Goal: Obtain resource: Download file/media

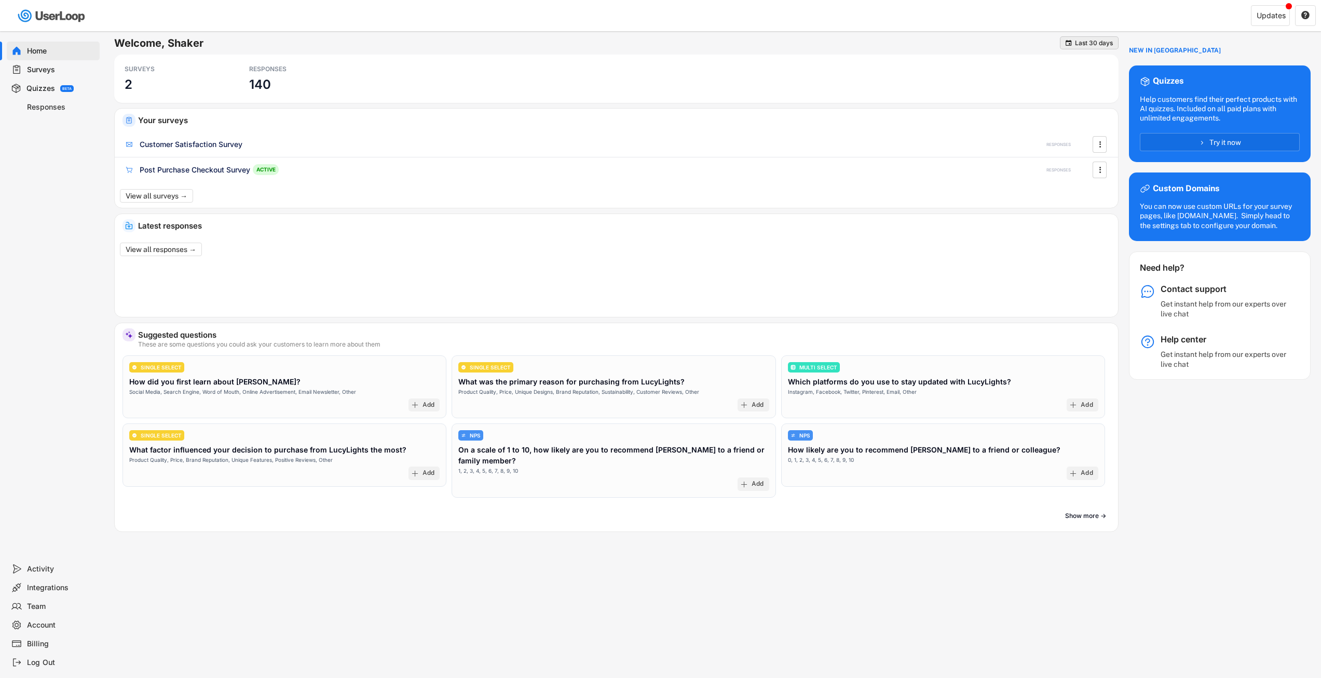
click at [1095, 44] on div "Last 30 days" at bounding box center [1094, 43] width 38 height 6
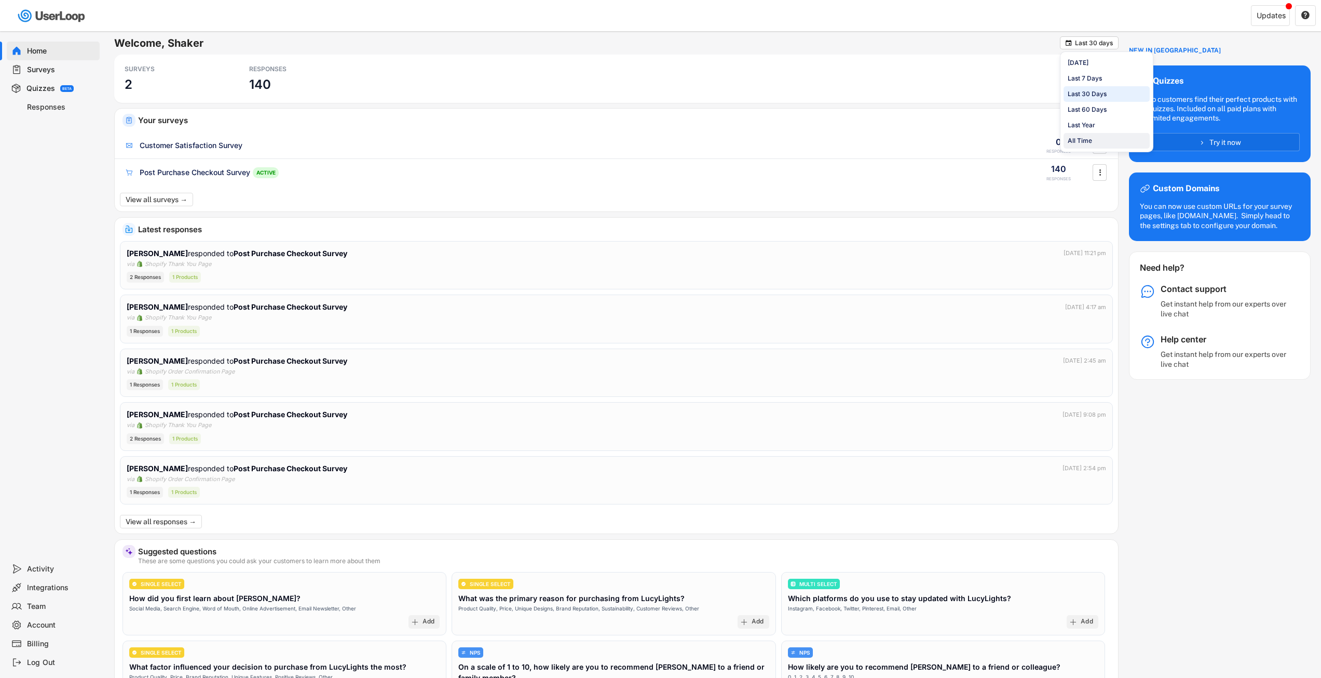
click at [1081, 139] on div "All Time" at bounding box center [1080, 140] width 24 height 9
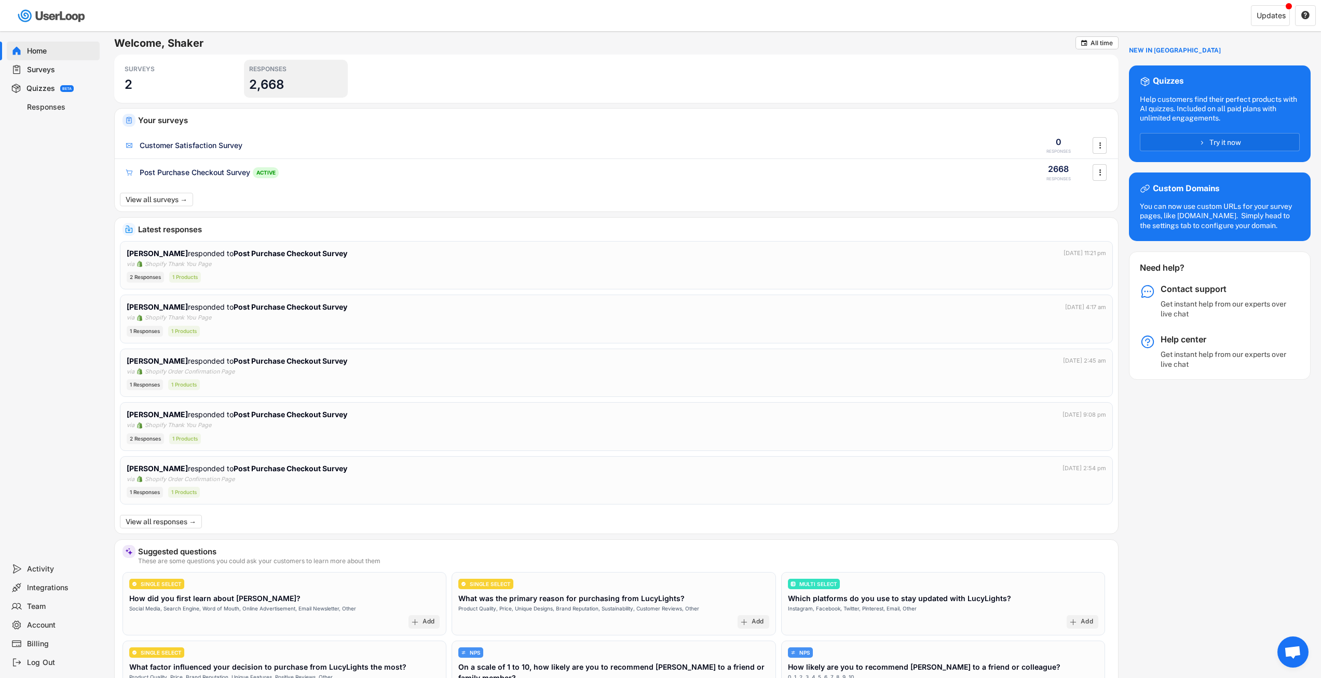
click at [291, 78] on div "RESPONSES 2,668" at bounding box center [296, 79] width 104 height 38
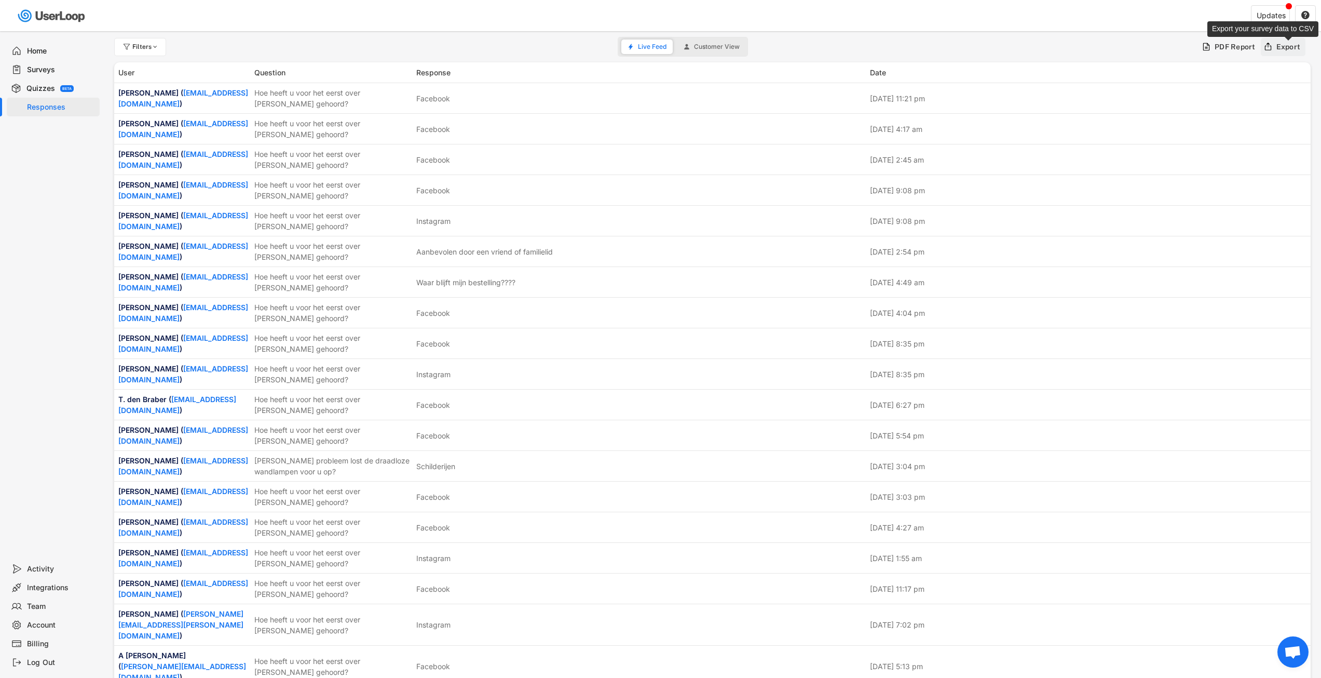
click at [1284, 48] on div "Export" at bounding box center [1289, 46] width 24 height 9
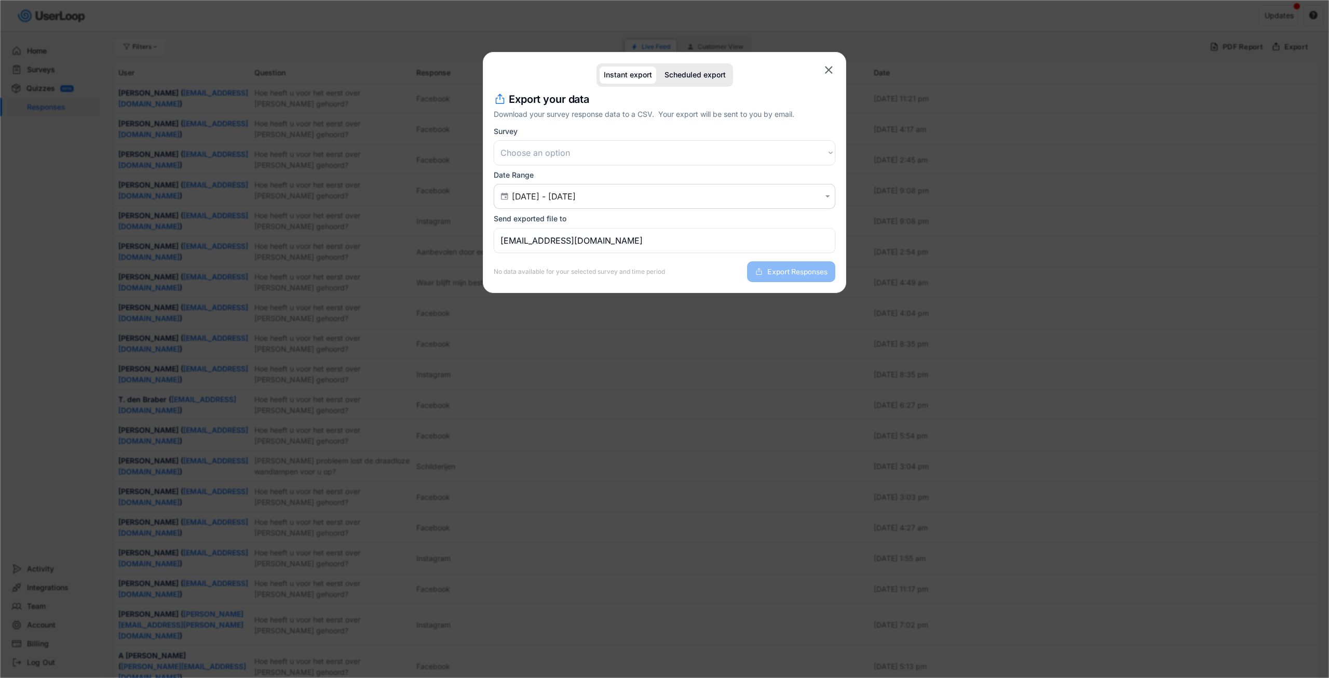
click at [723, 147] on select "Choose an option Customer Satisfaction Survey Post Purchase Checkout Survey Che…" at bounding box center [665, 152] width 342 height 25
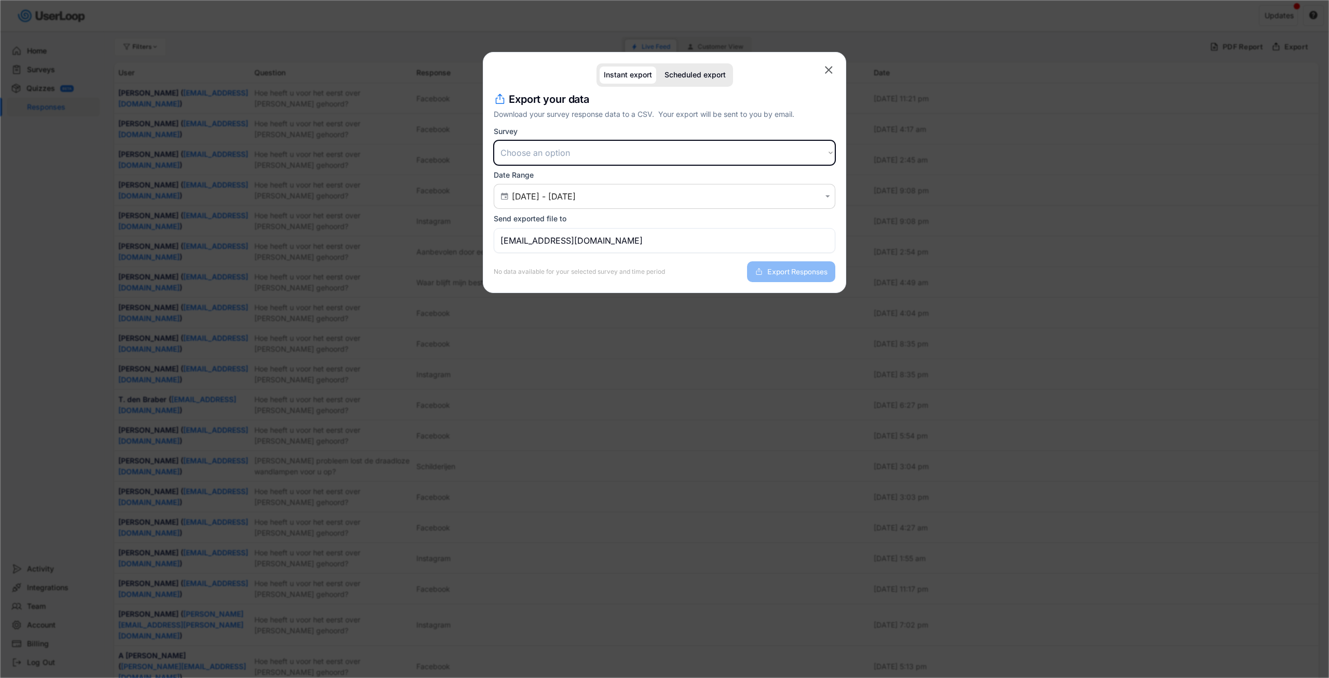
select select ""1348695171700984260__LOOKUP__1728321515826x966192805498622500""
click at [494, 140] on select "Choose an option Customer Satisfaction Survey Post Purchase Checkout Survey Che…" at bounding box center [665, 152] width 342 height 25
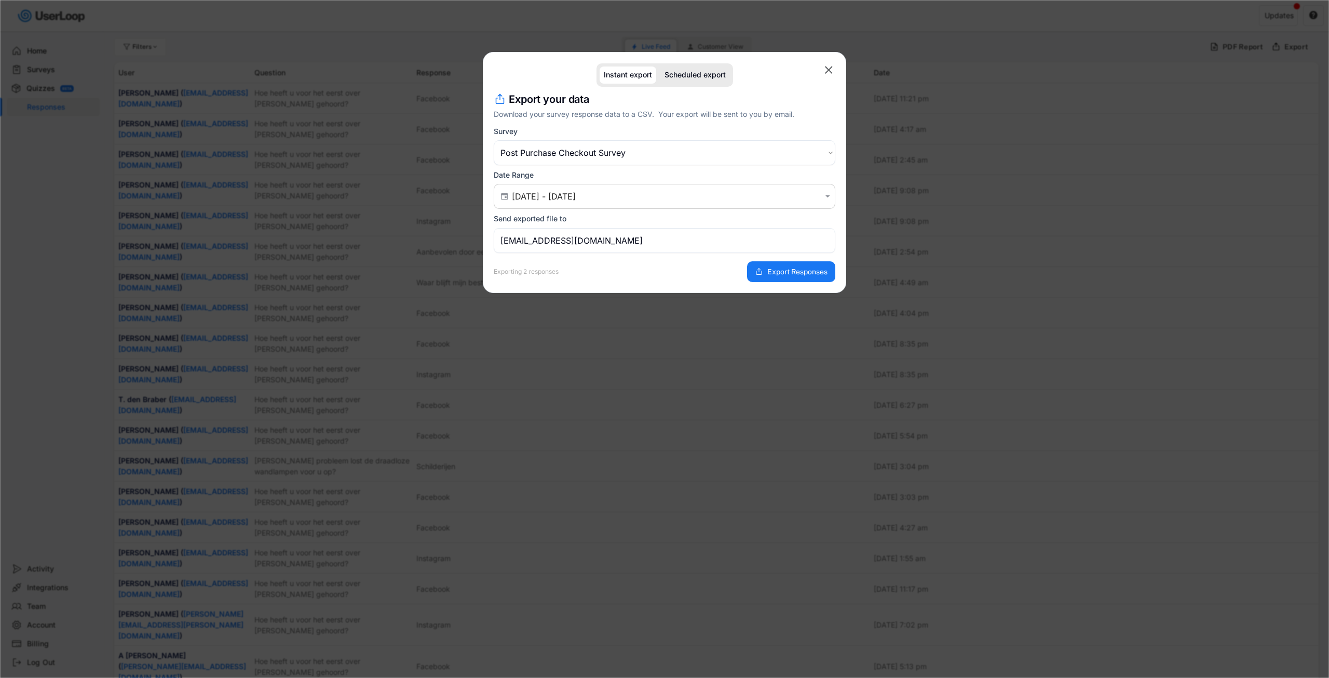
click at [647, 247] on input "[EMAIL_ADDRESS][DOMAIN_NAME]" at bounding box center [665, 240] width 342 height 25
click at [648, 247] on input "[EMAIL_ADDRESS][DOMAIN_NAME]" at bounding box center [665, 240] width 342 height 25
click at [649, 246] on input "[EMAIL_ADDRESS][DOMAIN_NAME]" at bounding box center [665, 240] width 342 height 25
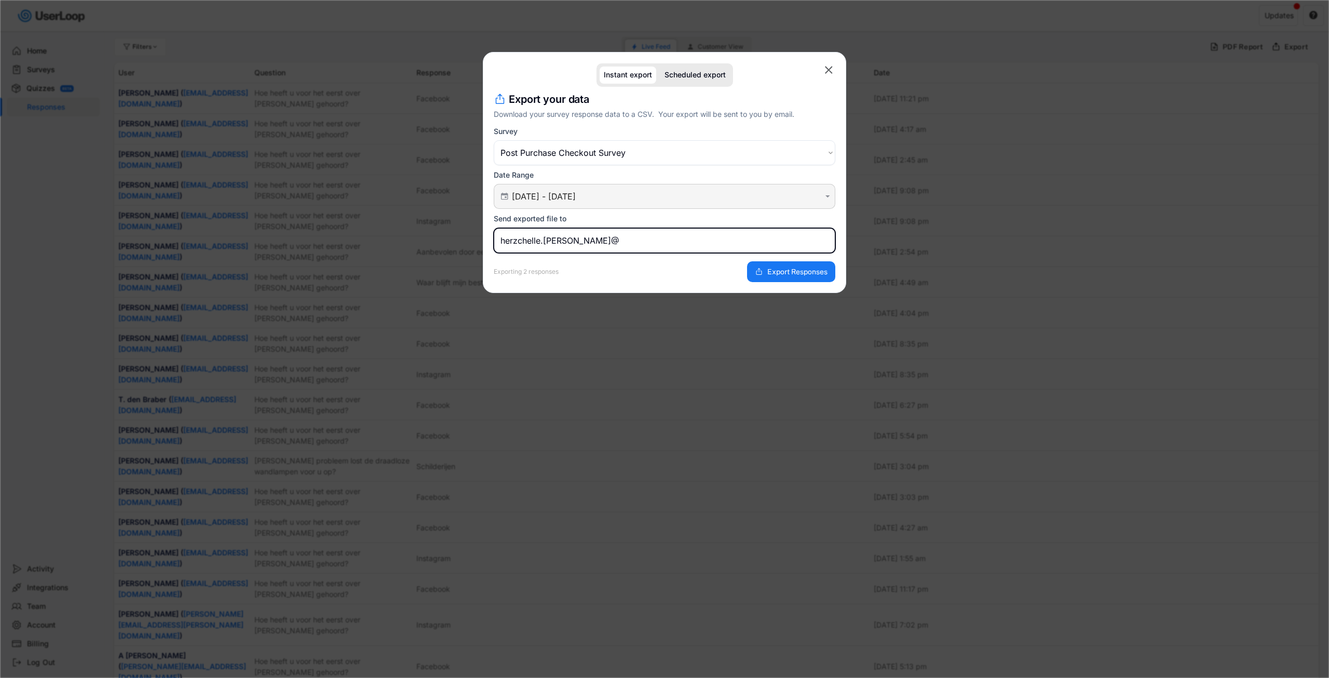
type input "herzchelle.[PERSON_NAME]@"
drag, startPoint x: 681, startPoint y: 193, endPoint x: 686, endPoint y: 192, distance: 5.8
click at [685, 192] on input "[DATE] - [DATE]" at bounding box center [666, 196] width 308 height 10
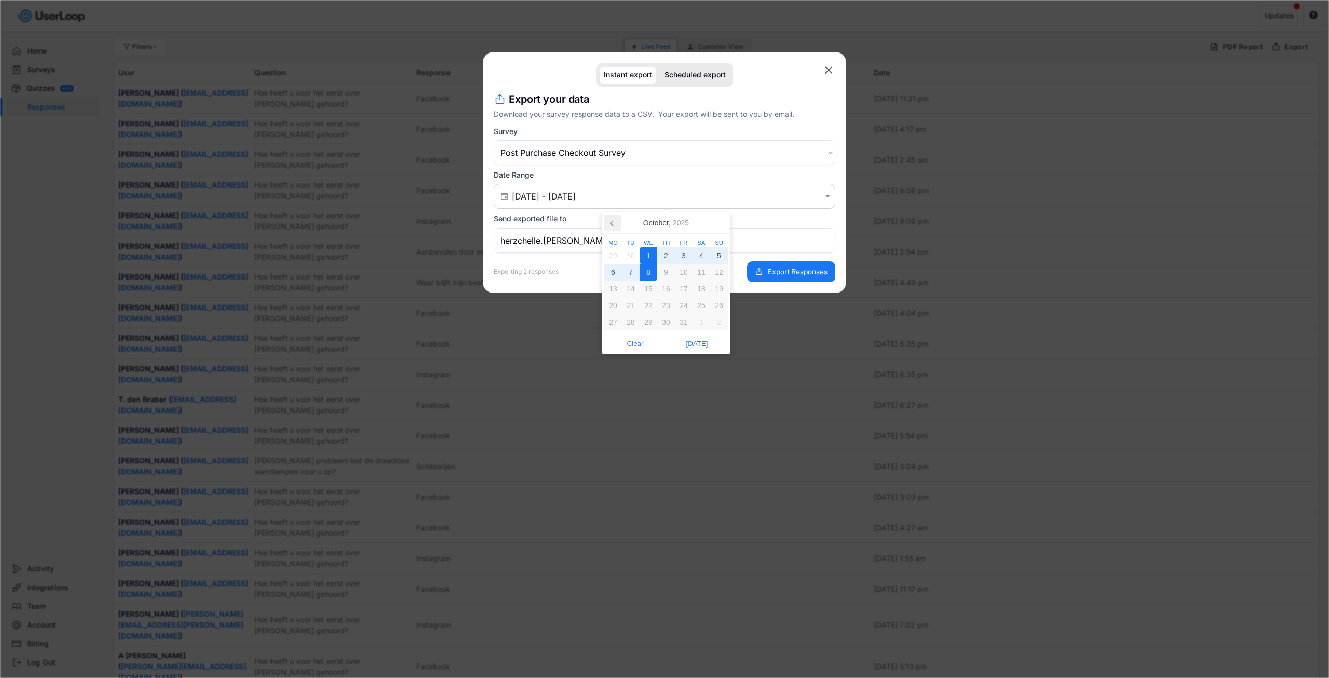
click at [615, 223] on icon at bounding box center [612, 222] width 17 height 17
click at [614, 223] on icon at bounding box center [612, 222] width 17 height 17
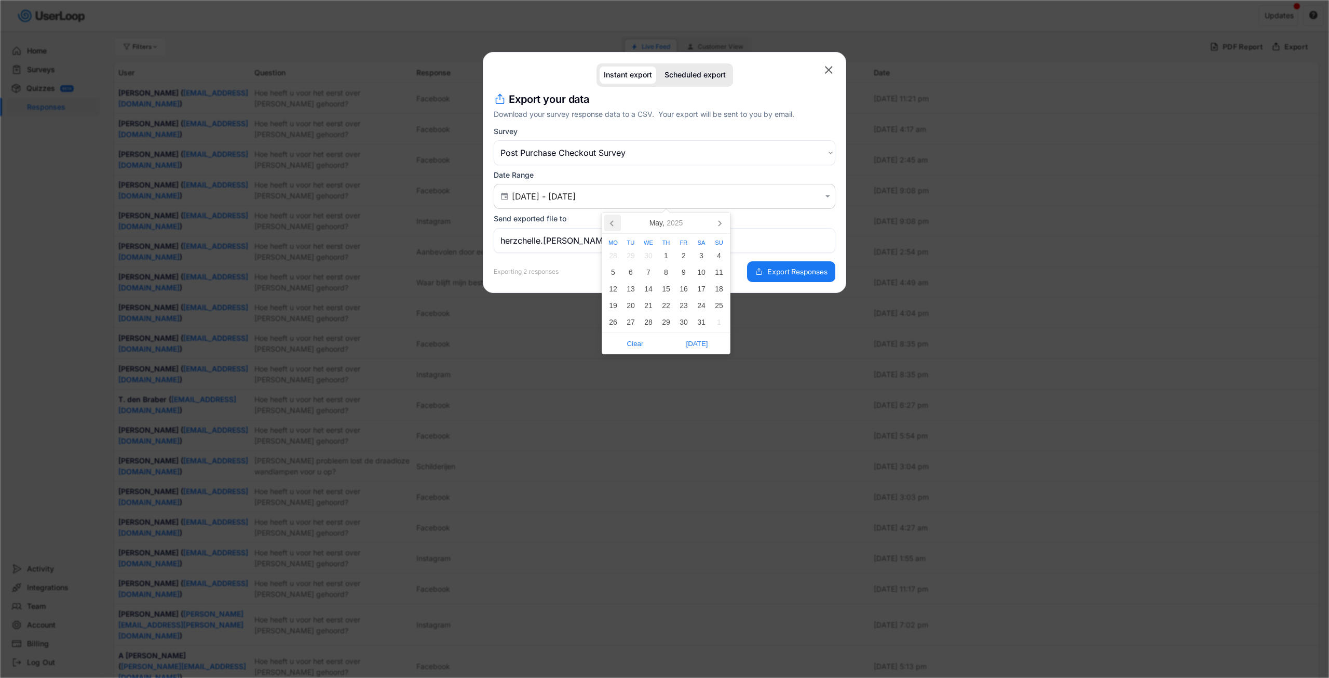
click at [614, 223] on icon at bounding box center [612, 222] width 17 height 17
click at [612, 224] on icon at bounding box center [612, 223] width 3 height 5
click at [609, 226] on icon at bounding box center [612, 222] width 17 height 17
click at [610, 226] on icon at bounding box center [612, 222] width 17 height 17
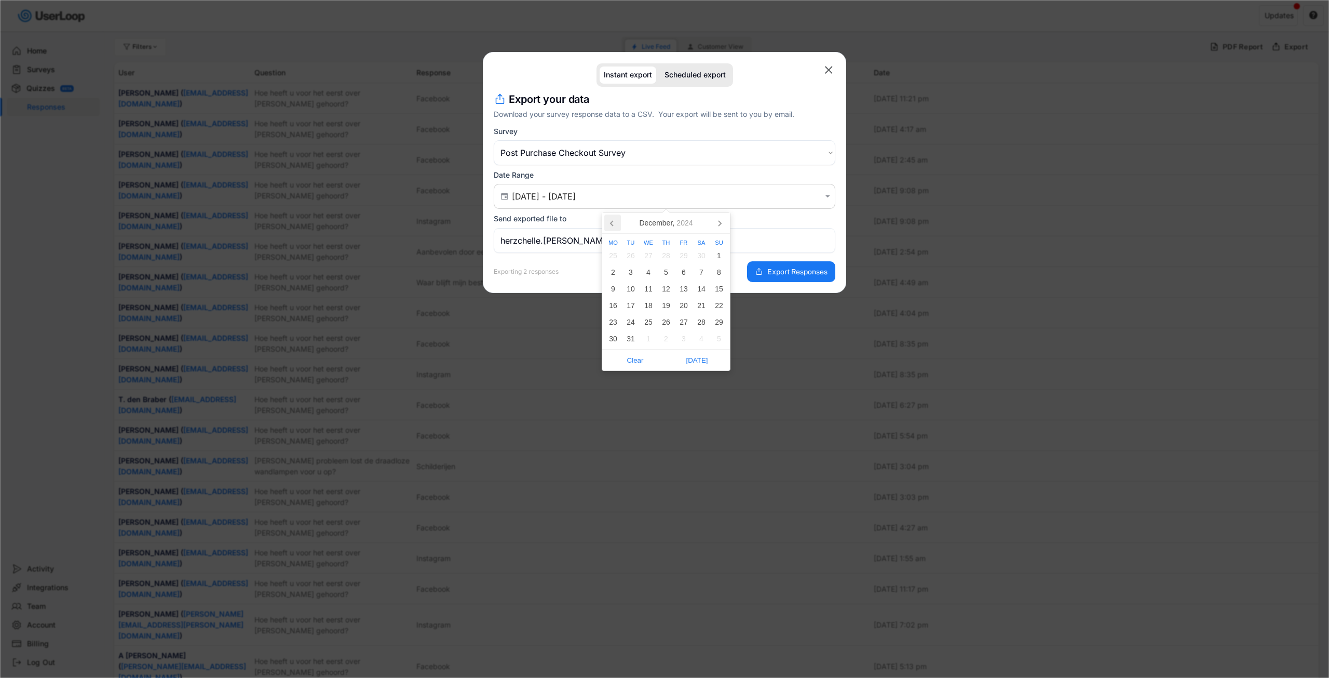
click at [610, 226] on icon at bounding box center [612, 222] width 17 height 17
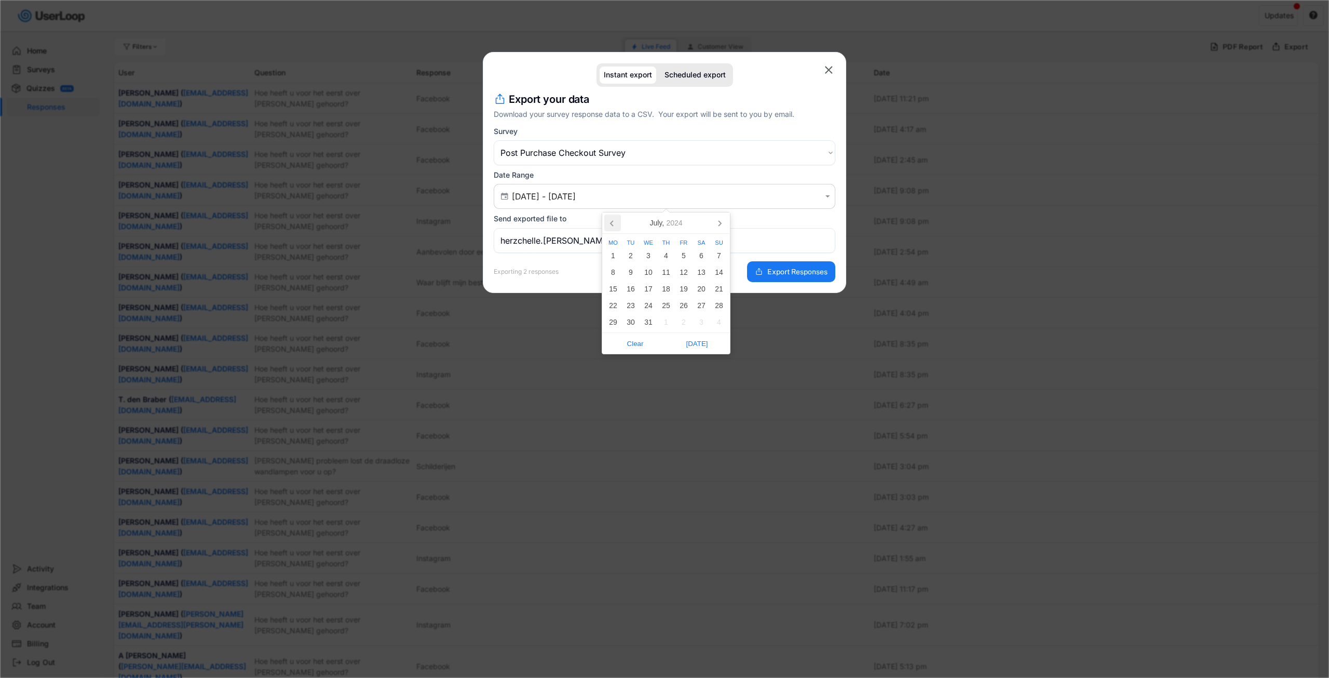
click at [610, 226] on icon at bounding box center [612, 222] width 17 height 17
click at [432, 33] on div at bounding box center [664, 339] width 1329 height 678
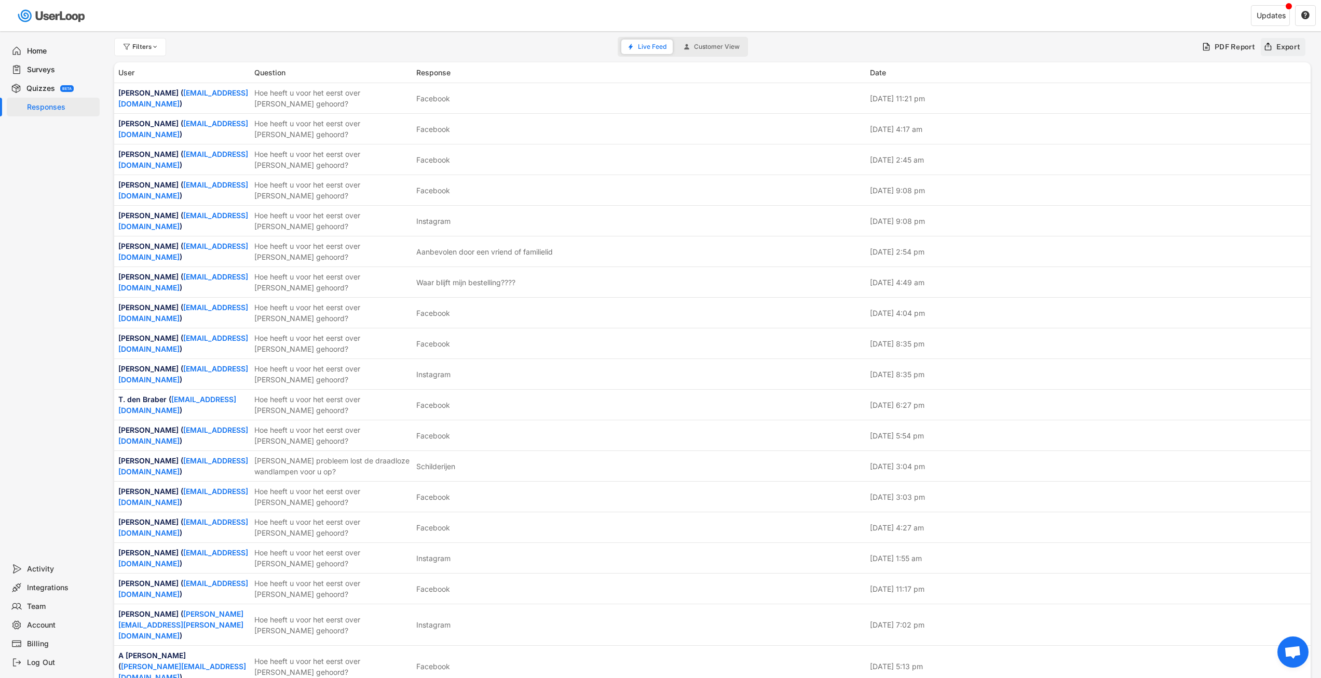
click at [1282, 46] on div "Export" at bounding box center [1289, 46] width 24 height 9
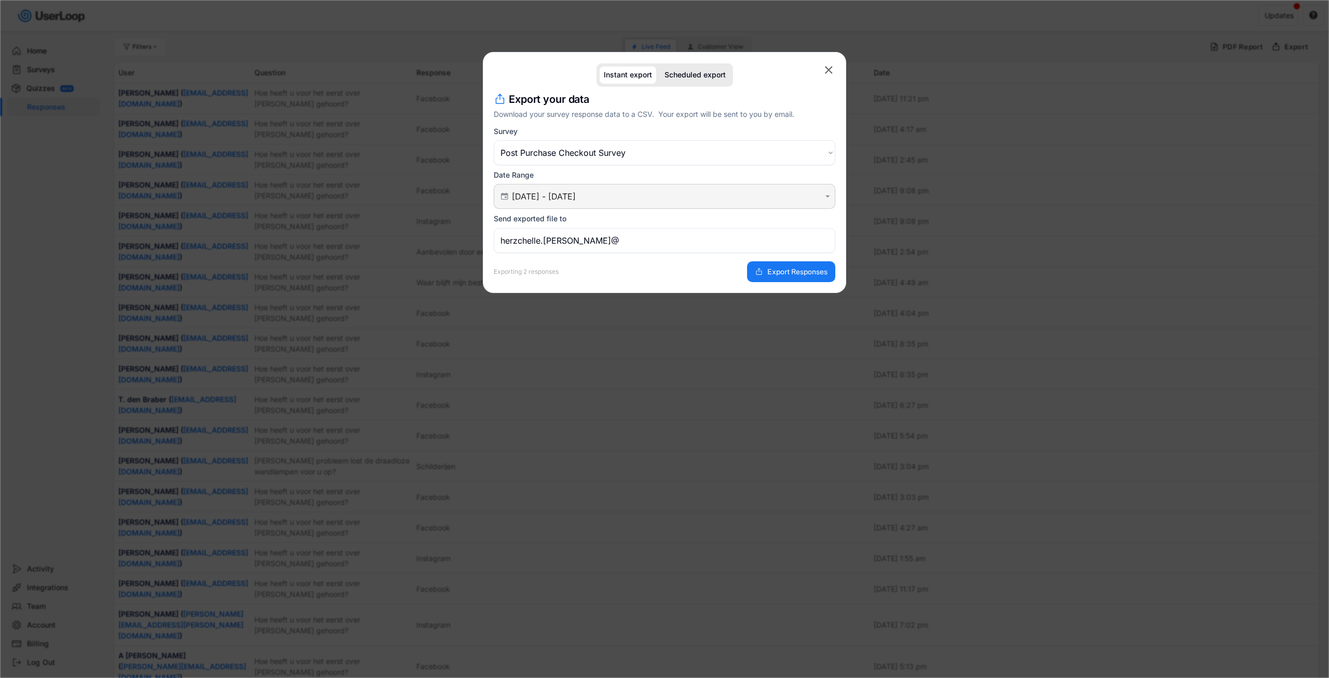
drag, startPoint x: 614, startPoint y: 193, endPoint x: 619, endPoint y: 190, distance: 6.1
click at [615, 192] on input "[DATE] - [DATE]" at bounding box center [666, 196] width 308 height 10
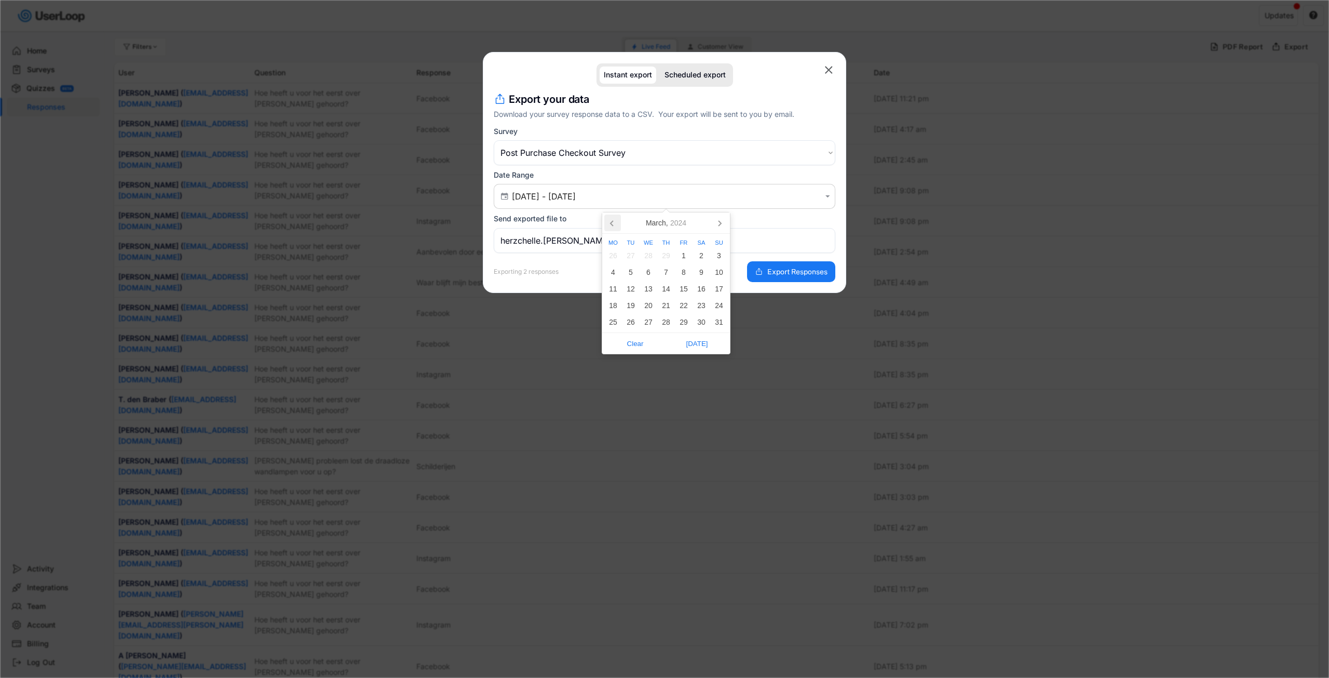
click at [612, 225] on icon at bounding box center [612, 223] width 3 height 5
click at [612, 226] on icon at bounding box center [612, 222] width 17 height 17
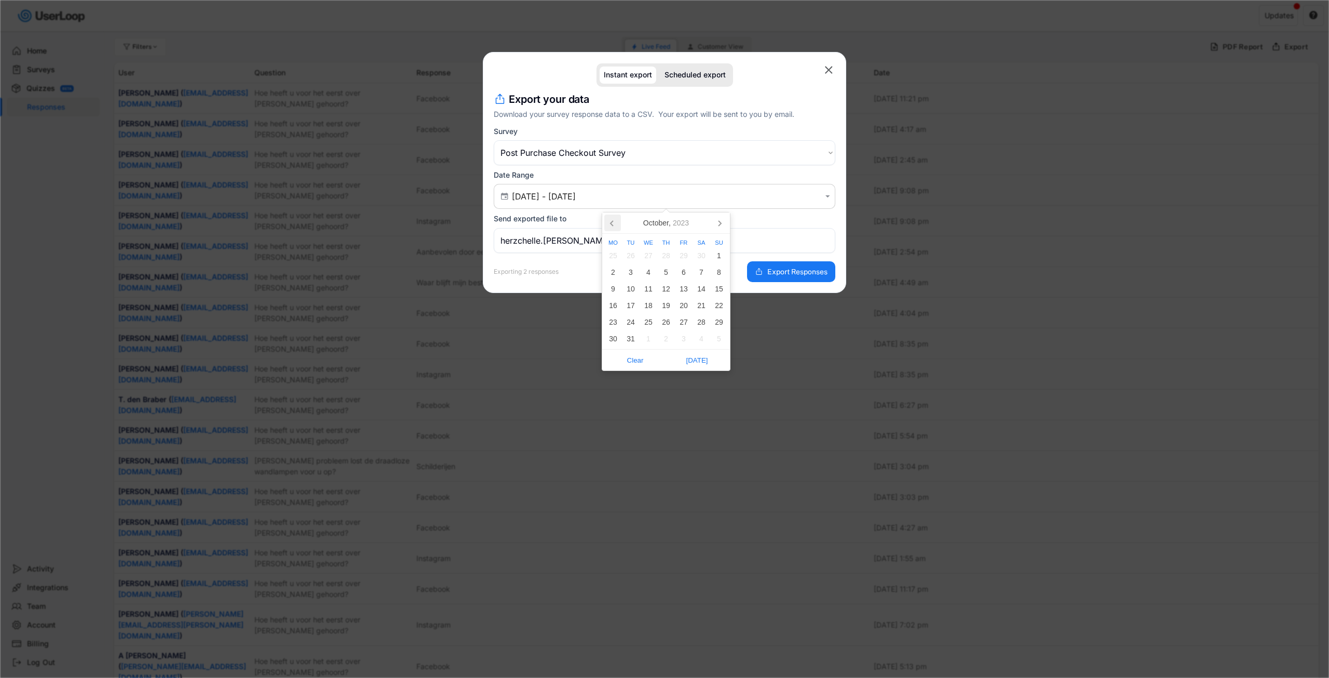
click at [612, 226] on icon at bounding box center [612, 222] width 17 height 17
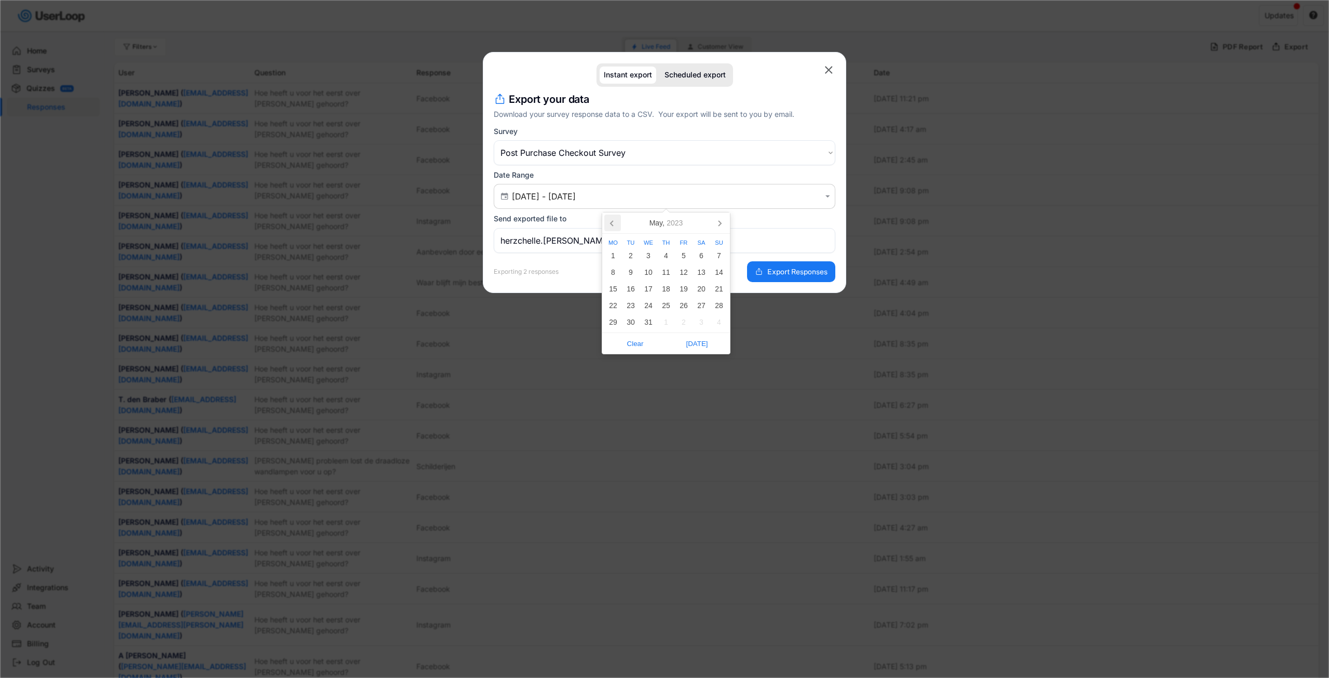
click at [612, 226] on icon at bounding box center [612, 222] width 17 height 17
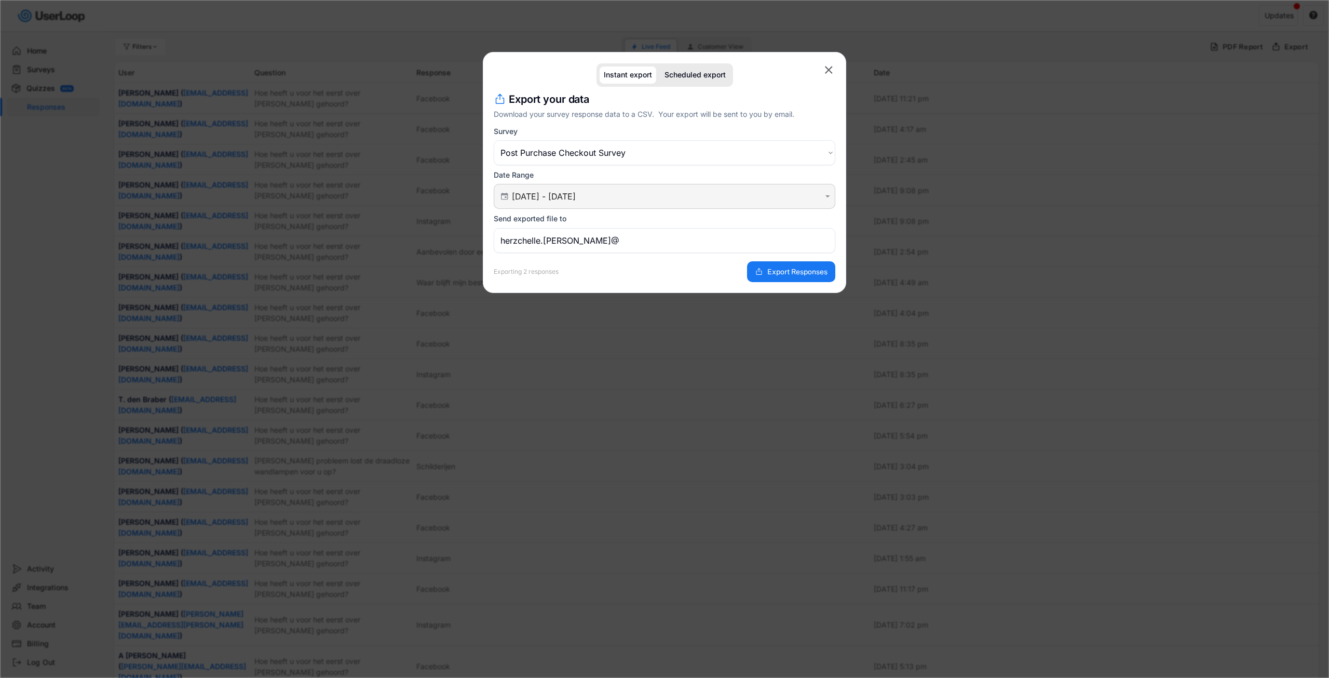
click at [571, 203] on div " [DATE] - [DATE] " at bounding box center [665, 196] width 342 height 25
click at [577, 198] on input "[DATE] - [DATE]" at bounding box center [666, 196] width 308 height 10
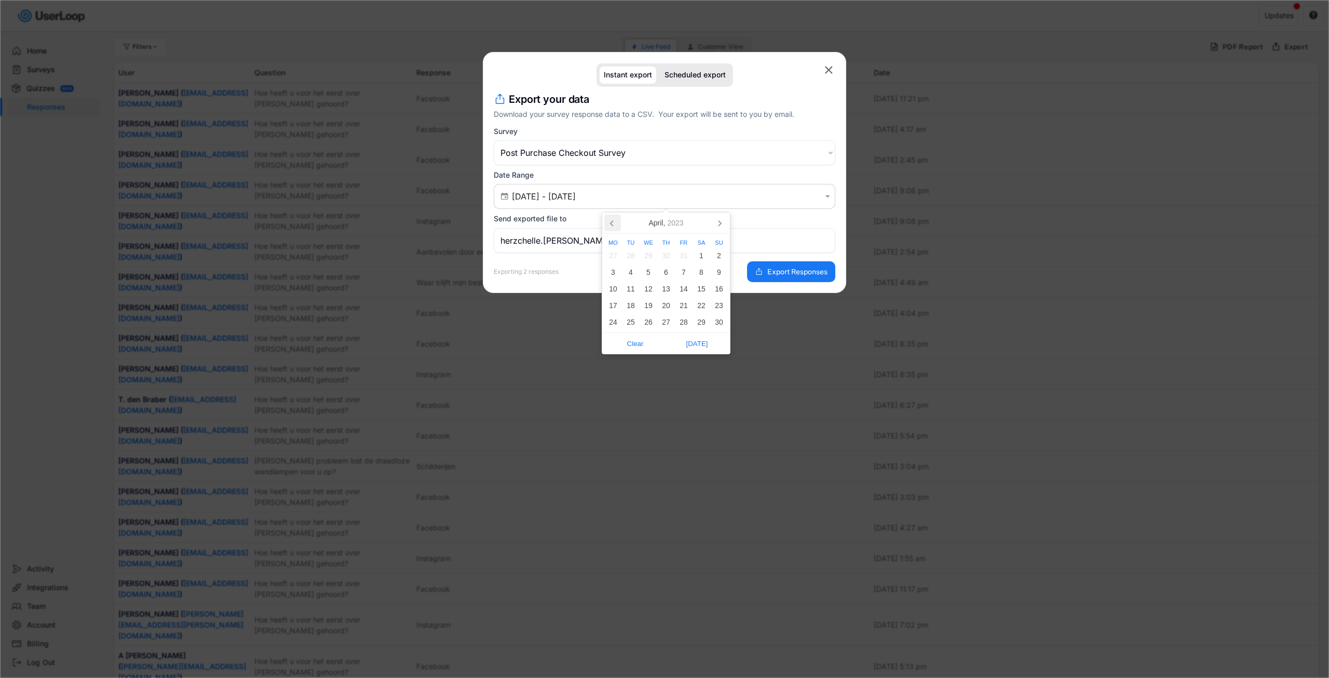
click at [613, 223] on icon at bounding box center [612, 222] width 17 height 17
click at [718, 223] on icon at bounding box center [719, 222] width 17 height 17
click at [717, 223] on icon at bounding box center [719, 222] width 17 height 17
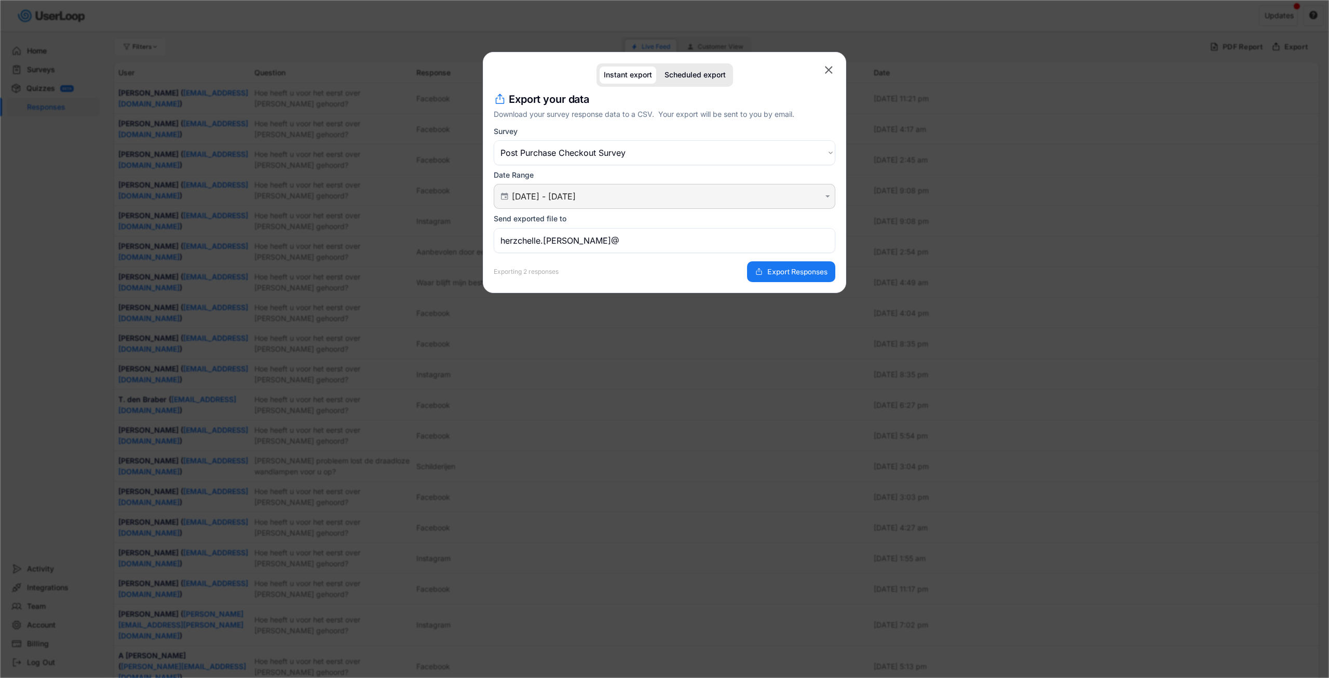
click at [769, 201] on input "[DATE] - [DATE]" at bounding box center [666, 196] width 308 height 10
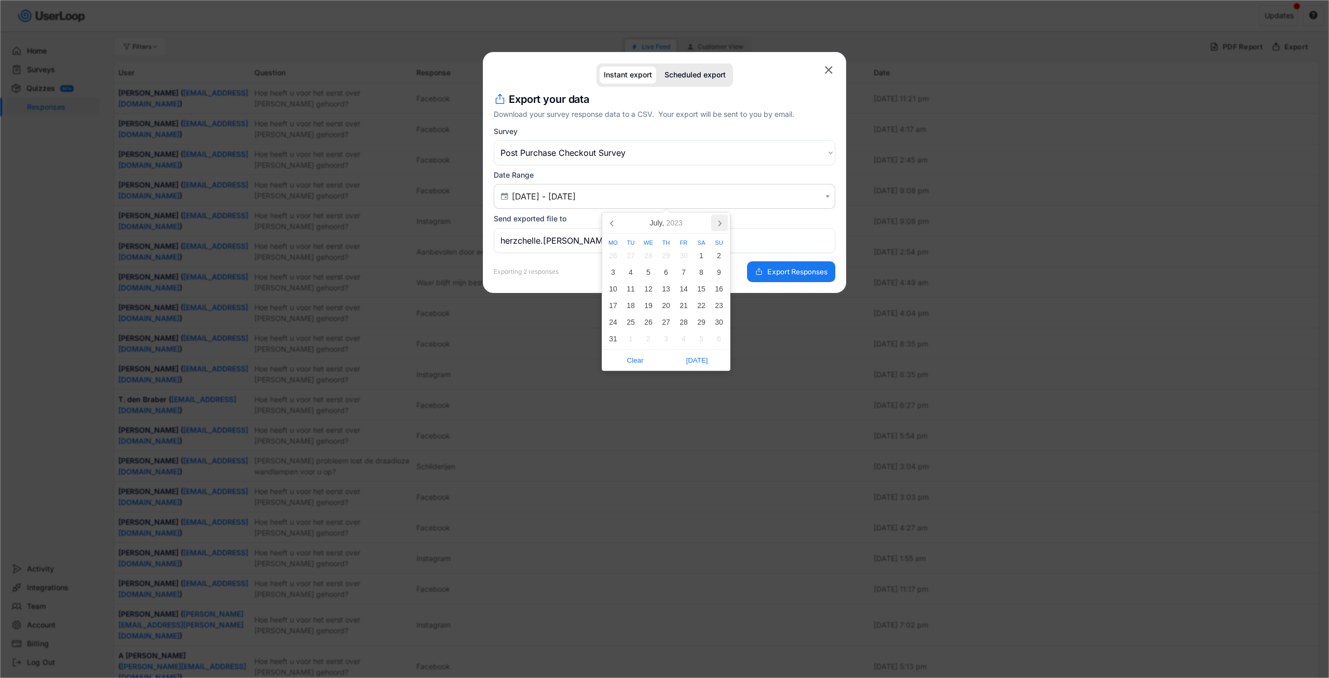
click at [720, 226] on icon at bounding box center [719, 222] width 17 height 17
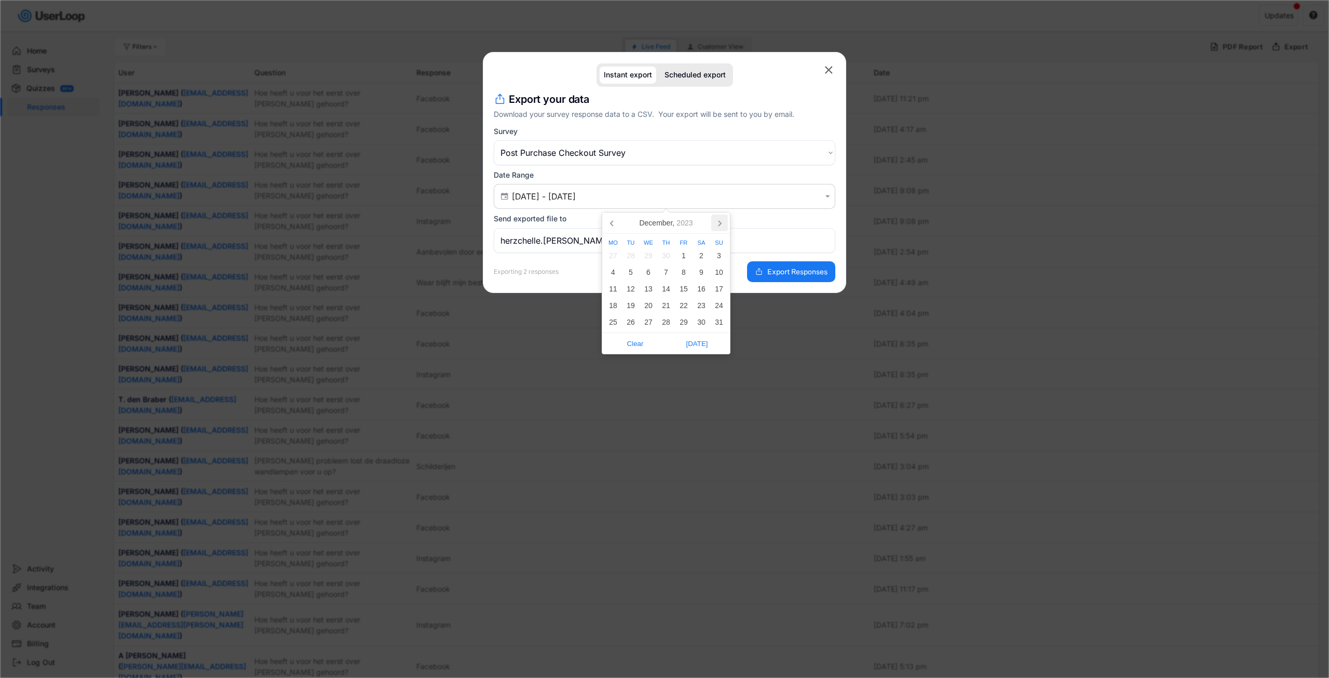
click at [720, 226] on icon at bounding box center [719, 222] width 17 height 17
click at [610, 219] on icon at bounding box center [612, 222] width 17 height 17
click at [616, 252] on div "1" at bounding box center [613, 255] width 18 height 17
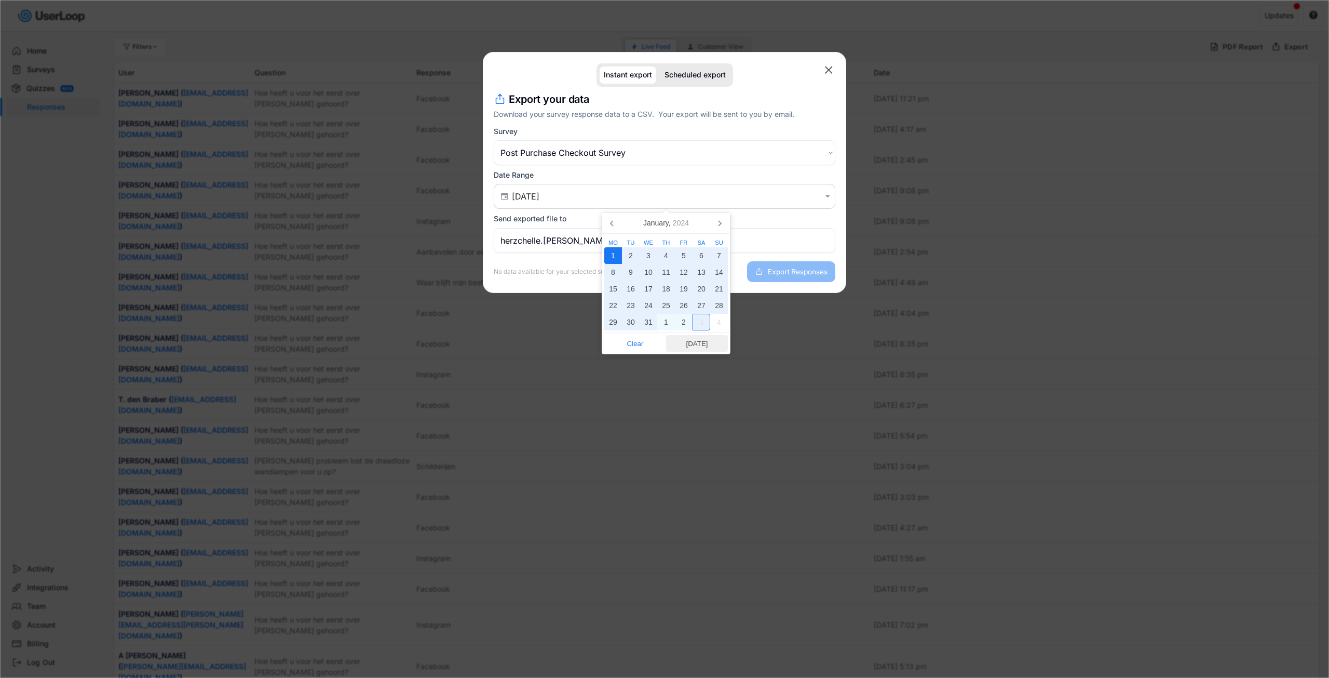
click at [700, 345] on span "[DATE]" at bounding box center [697, 343] width 56 height 16
type input "[DATE] - [DATE]"
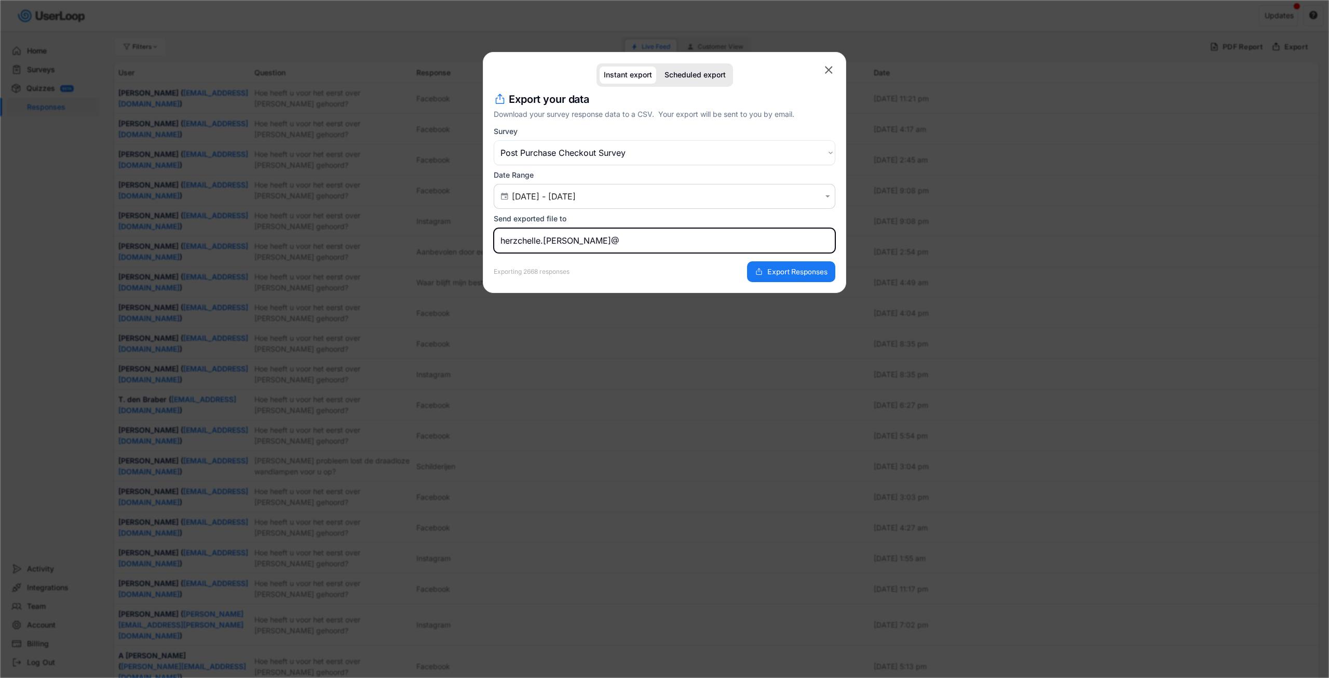
click at [647, 238] on input "herzchelle.[PERSON_NAME]@" at bounding box center [665, 240] width 342 height 25
type input "[EMAIL_ADDRESS][PERSON_NAME][DOMAIN_NAME]"
click at [807, 276] on button "Export Responses" at bounding box center [791, 271] width 88 height 21
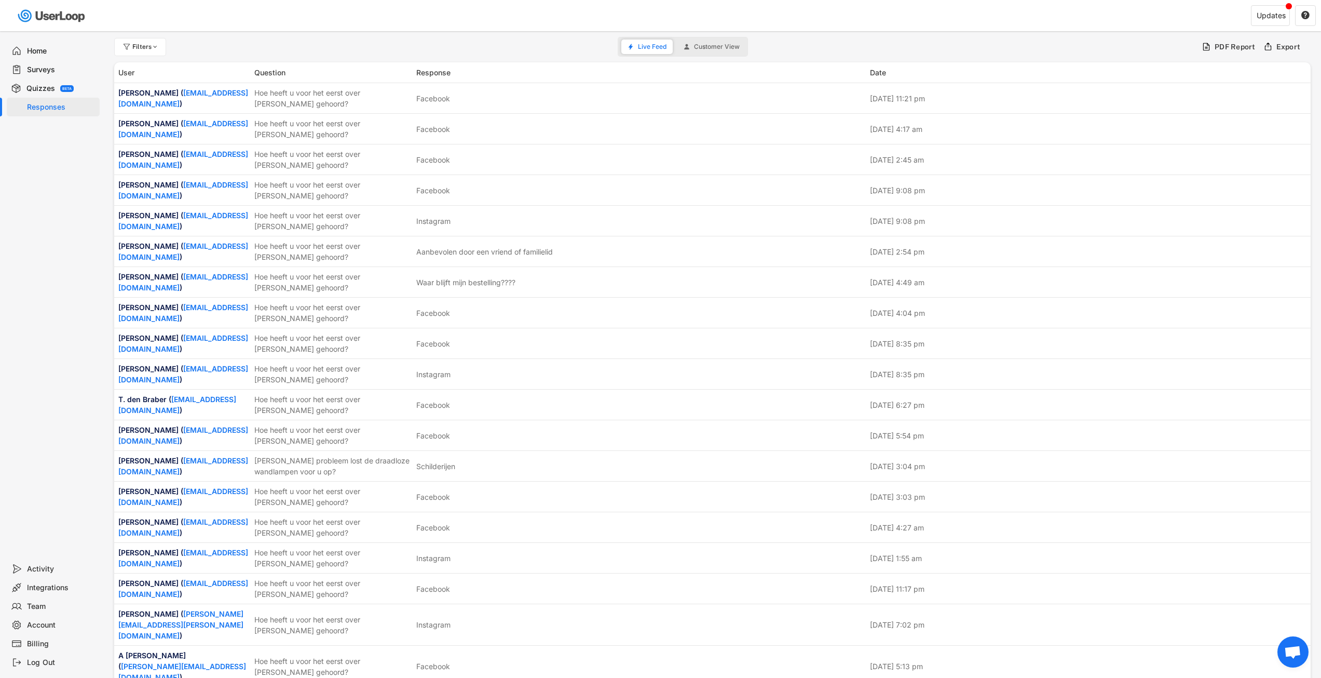
click at [52, 567] on div "Activity" at bounding box center [61, 569] width 69 height 10
